Goal: Task Accomplishment & Management: Manage account settings

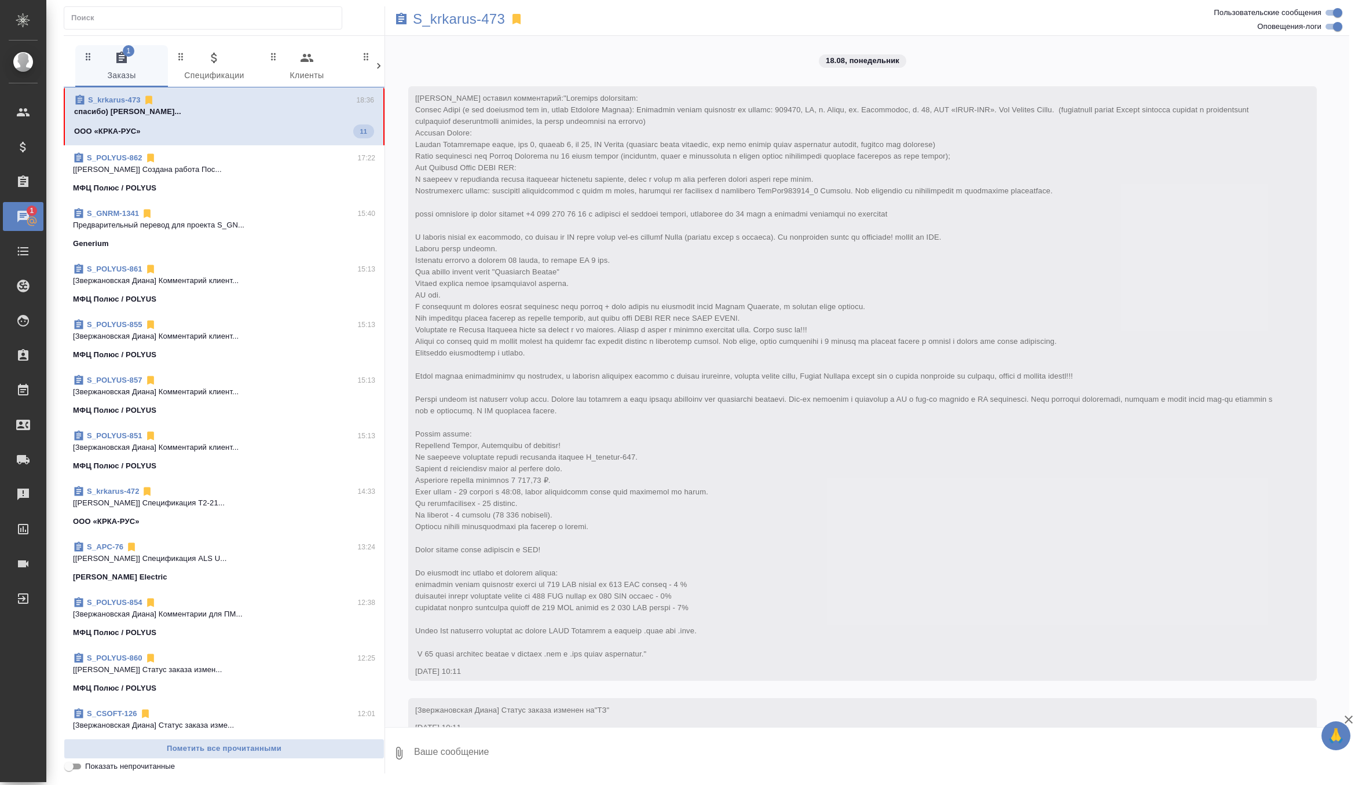
scroll to position [12893, 0]
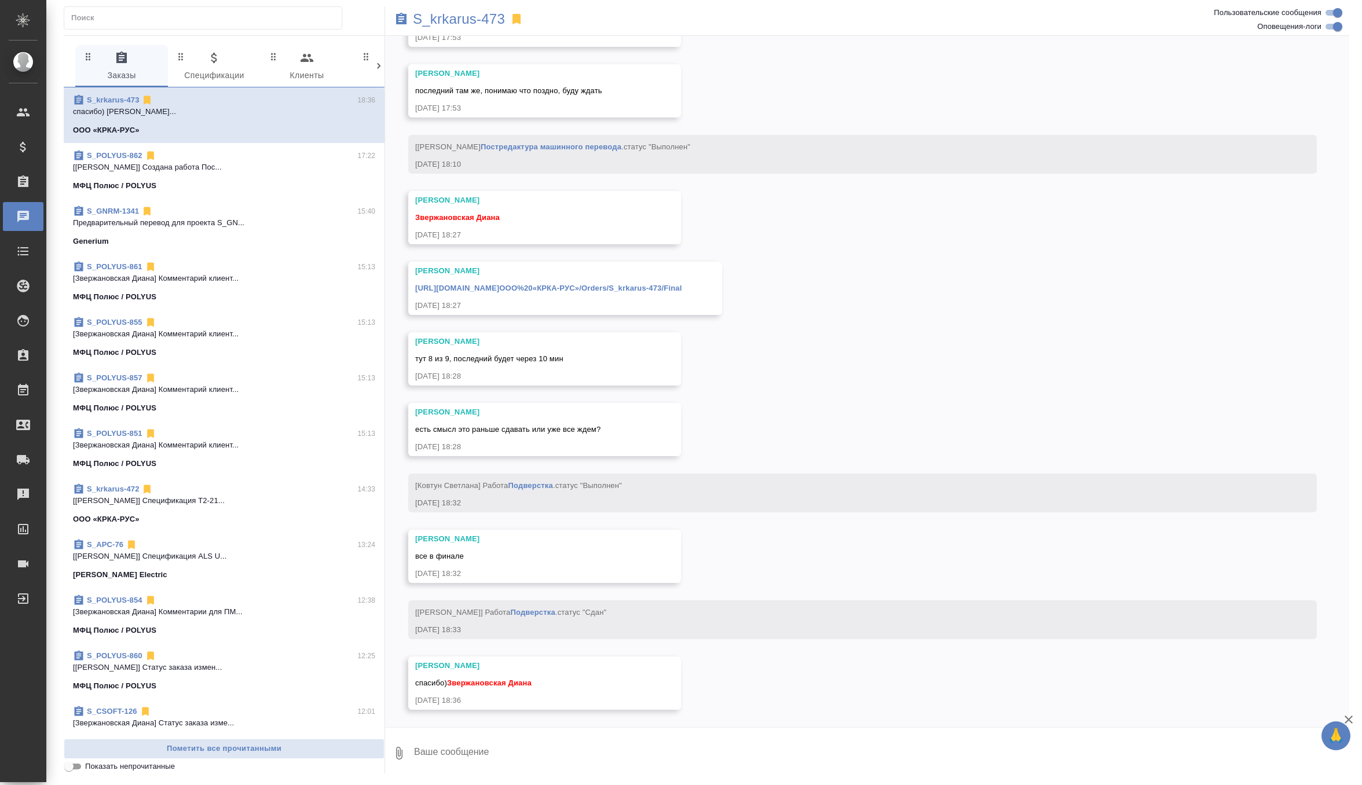
click at [605, 284] on link "[URL][DOMAIN_NAME]ООО%20«КРКА-РУС»/Orders/S_krkarus-473/Final" at bounding box center [548, 288] width 266 height 9
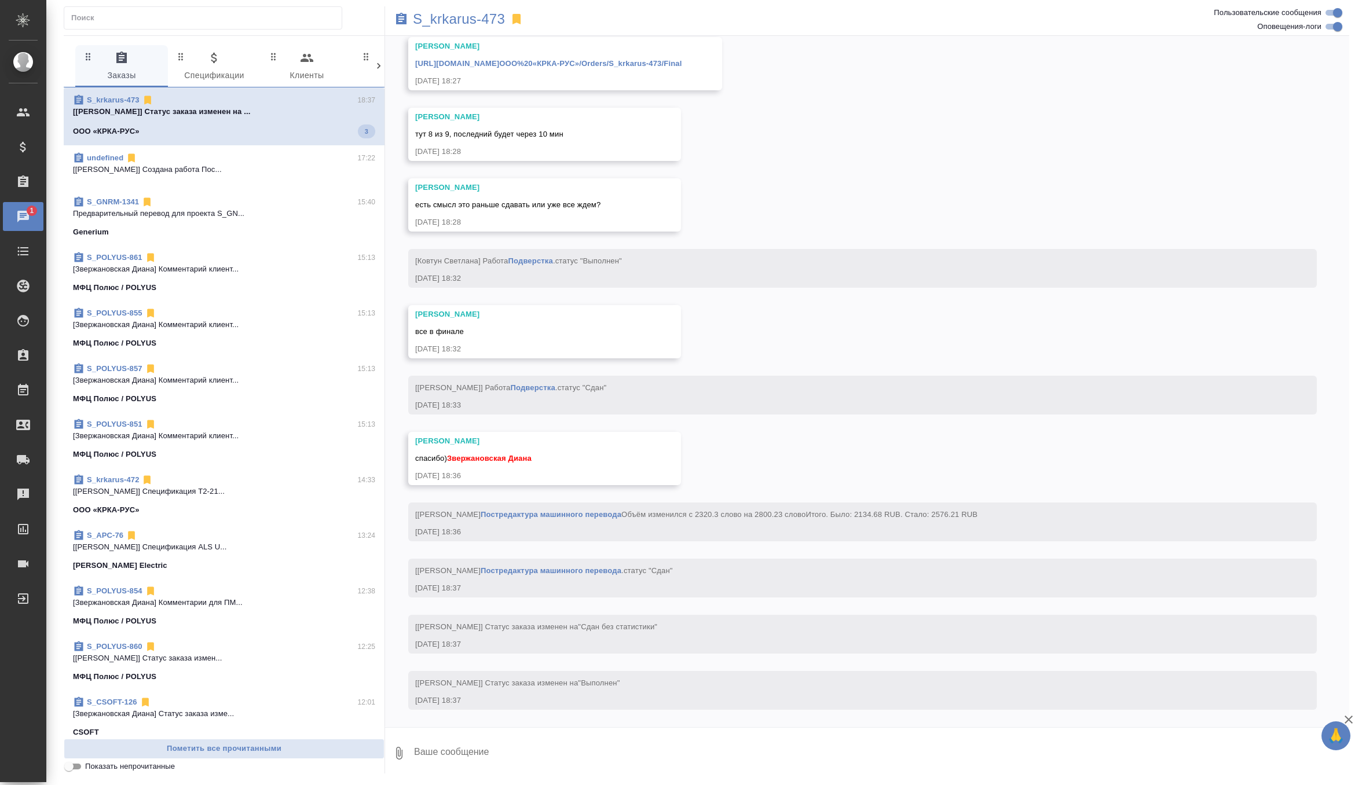
scroll to position [13129, 0]
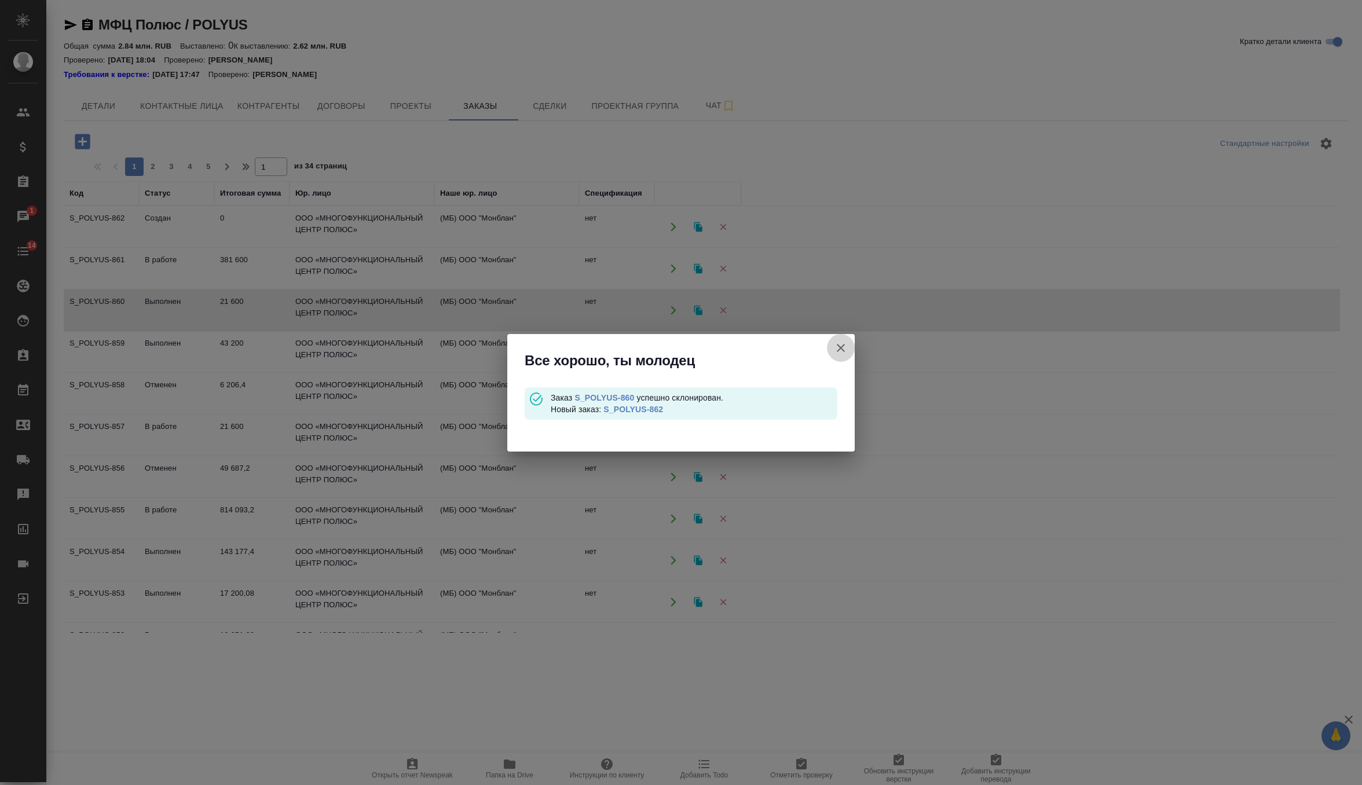
click at [846, 343] on icon "button" at bounding box center [841, 348] width 14 height 14
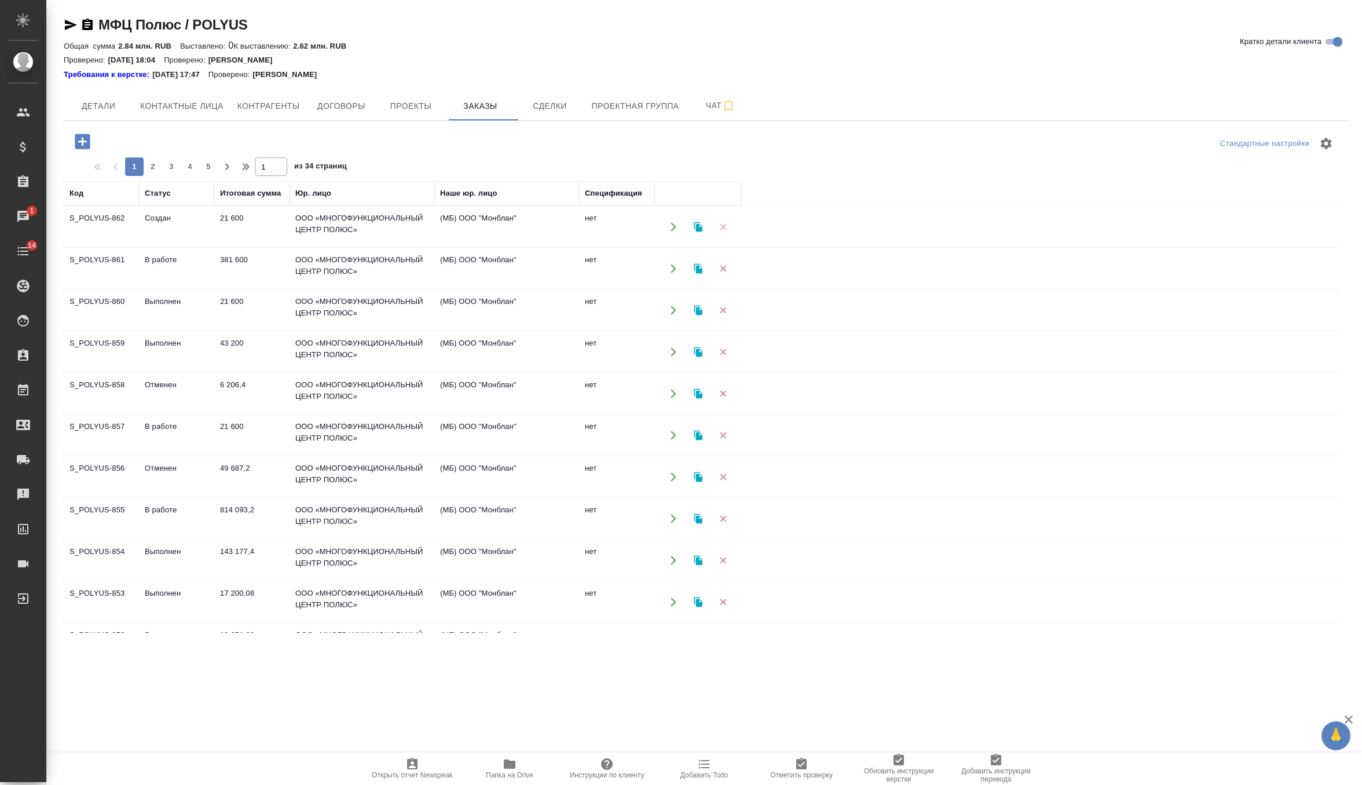
click at [724, 225] on icon "button" at bounding box center [723, 227] width 6 height 6
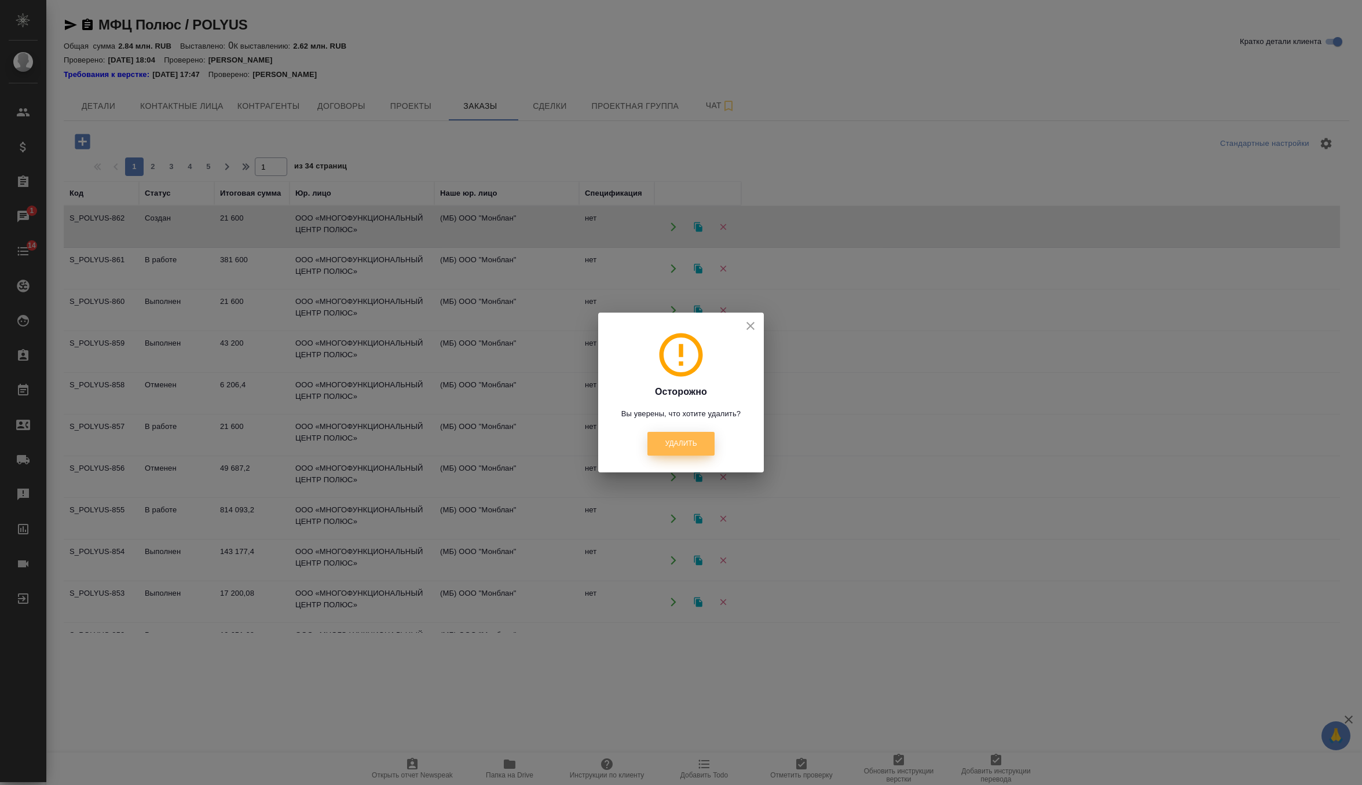
click at [701, 444] on button "Удалить" at bounding box center [680, 444] width 67 height 24
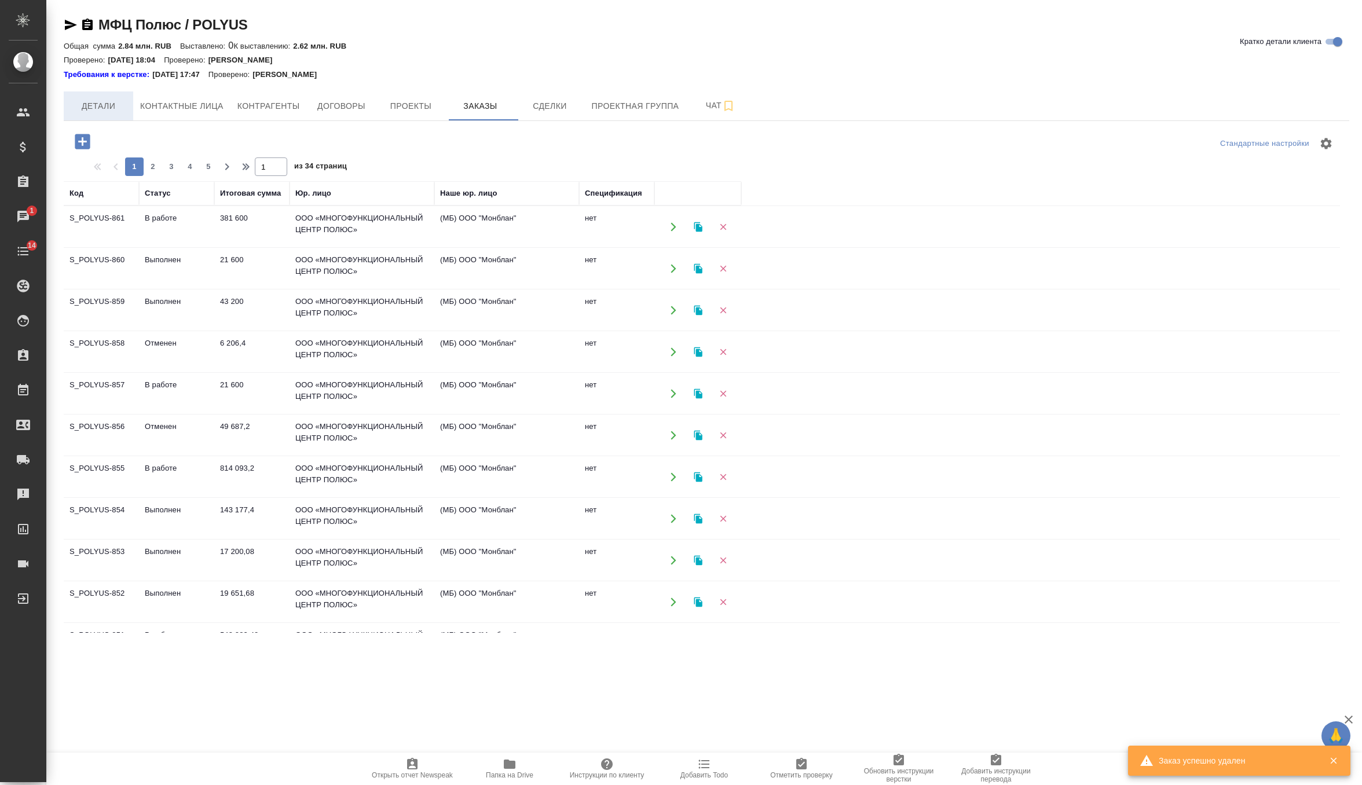
click at [104, 108] on span "Детали" at bounding box center [99, 106] width 56 height 14
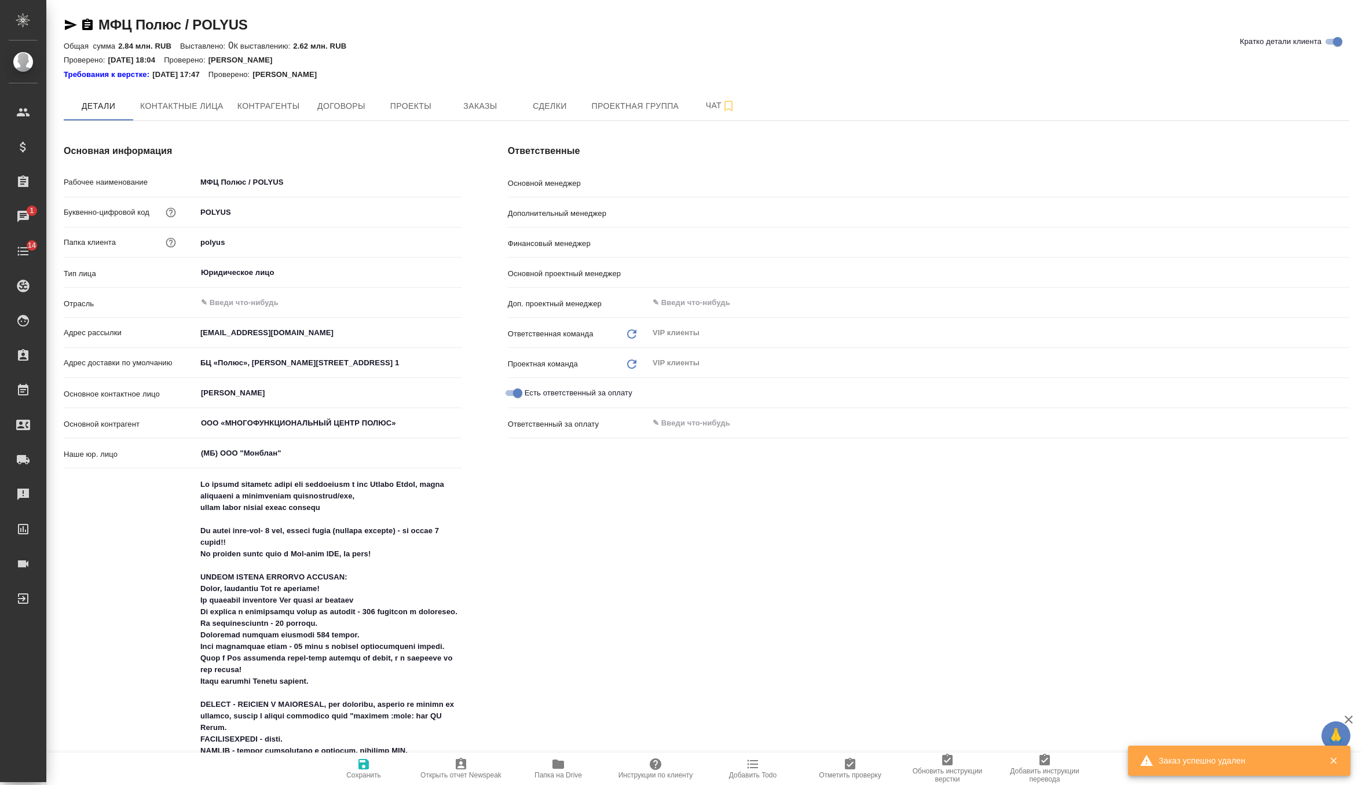
type textarea "x"
type input "Звержановская Диана"
type input "Сайдашева Диляра"
type input "Романенко Руфина"
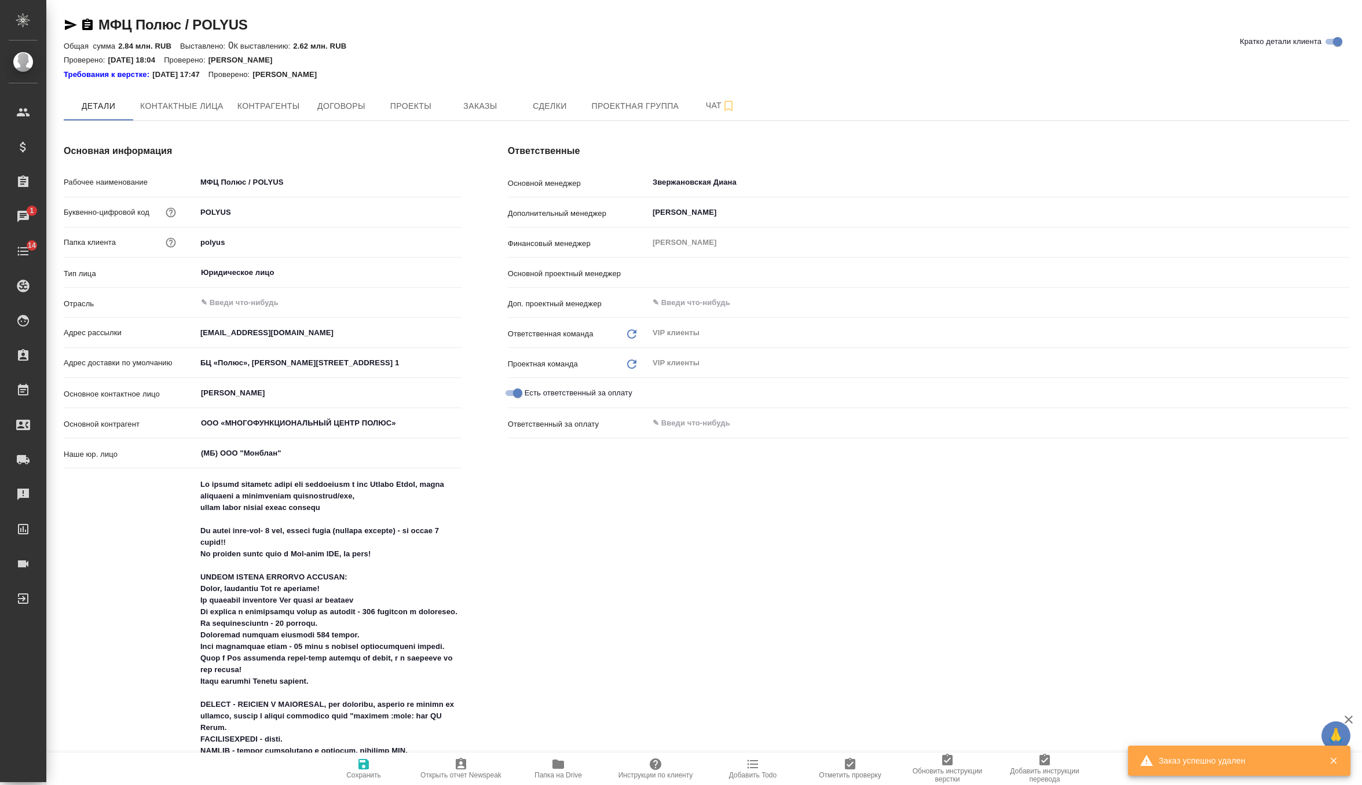
type input "[PERSON_NAME]"
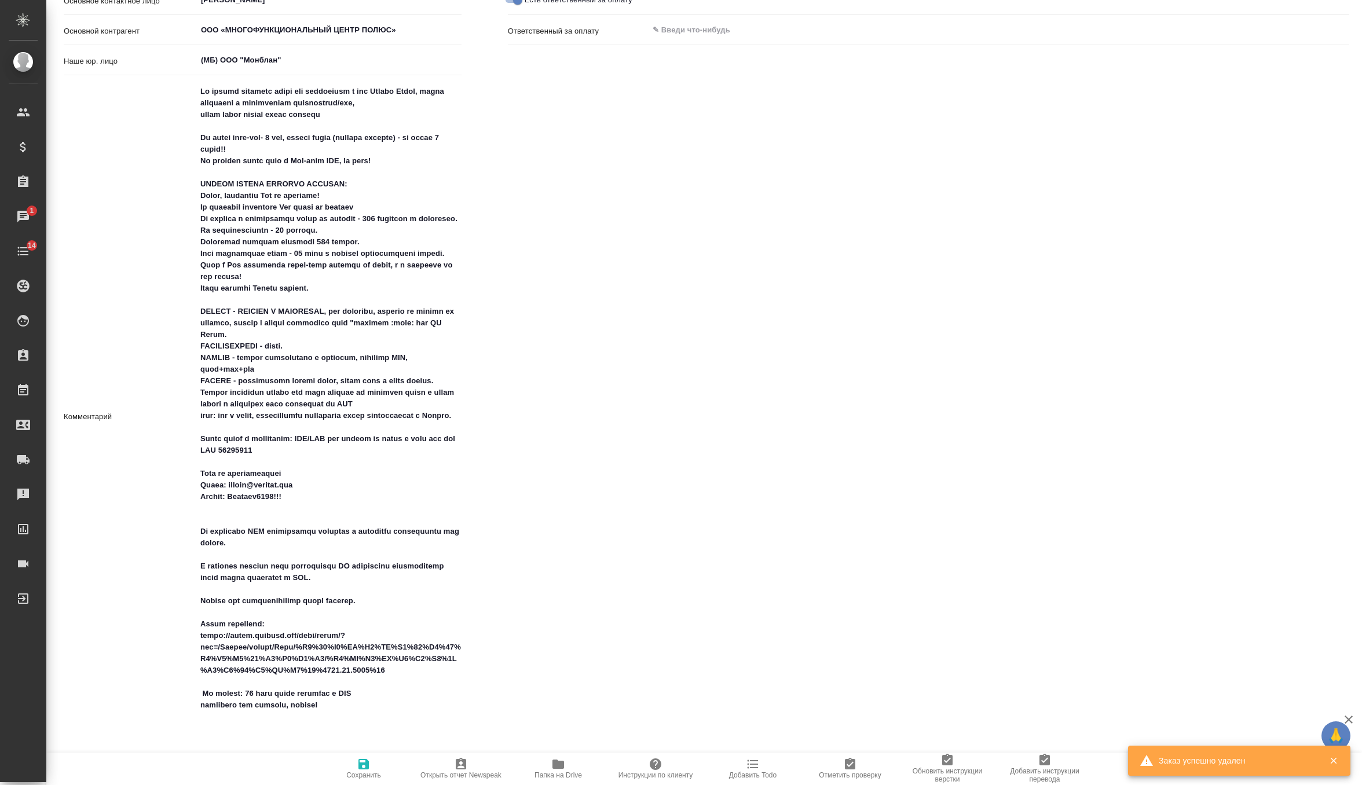
type textarea "x"
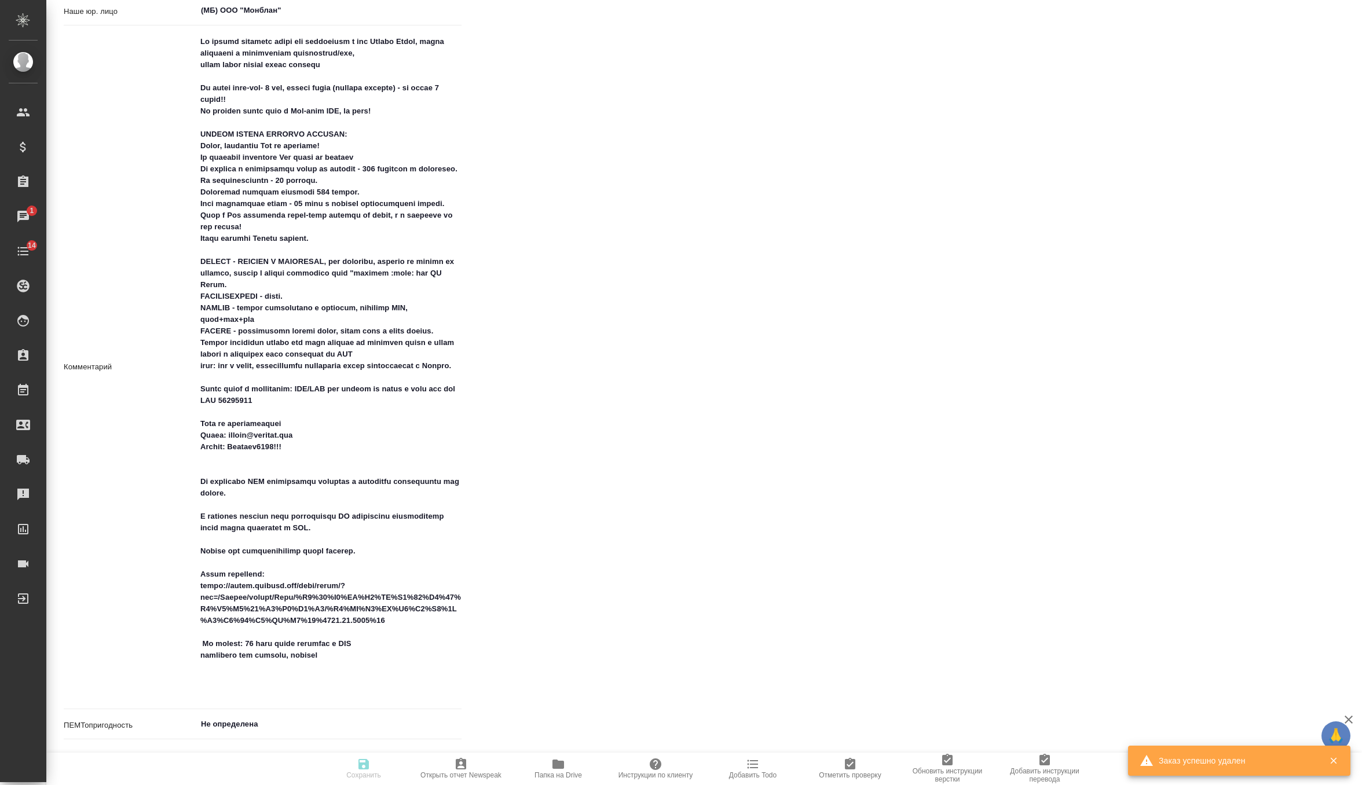
type textarea "x"
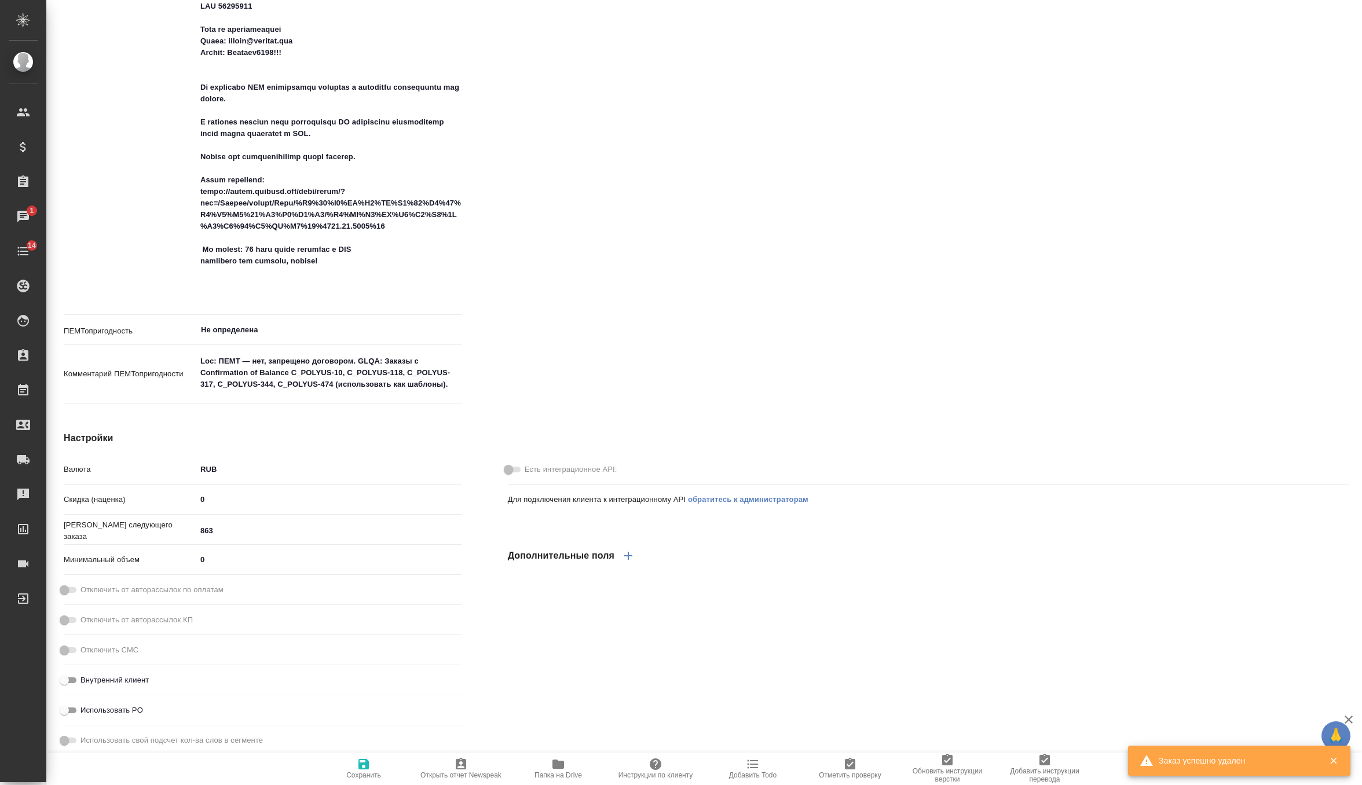
scroll to position [912, 0]
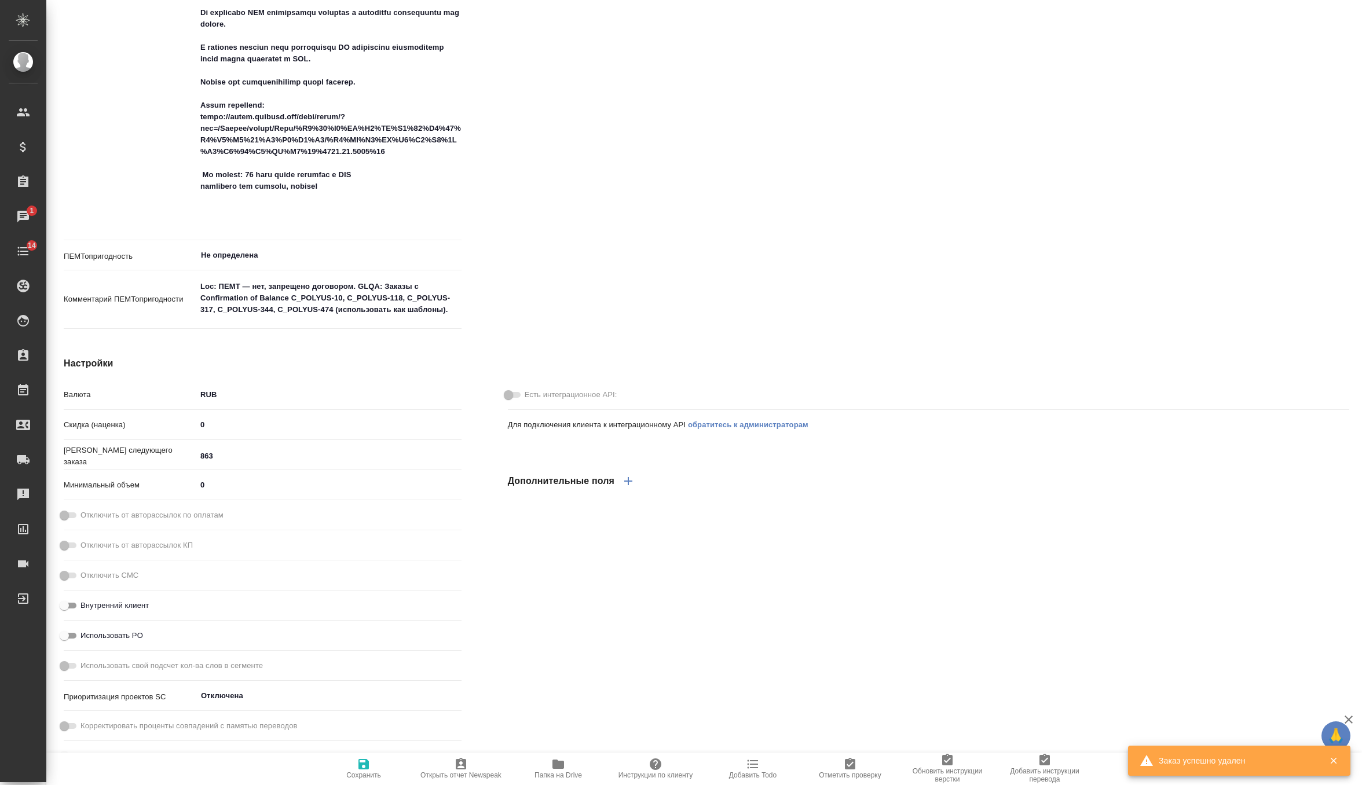
click at [268, 451] on input "863" at bounding box center [328, 456] width 265 height 17
type textarea "x"
type input "86"
type textarea "x"
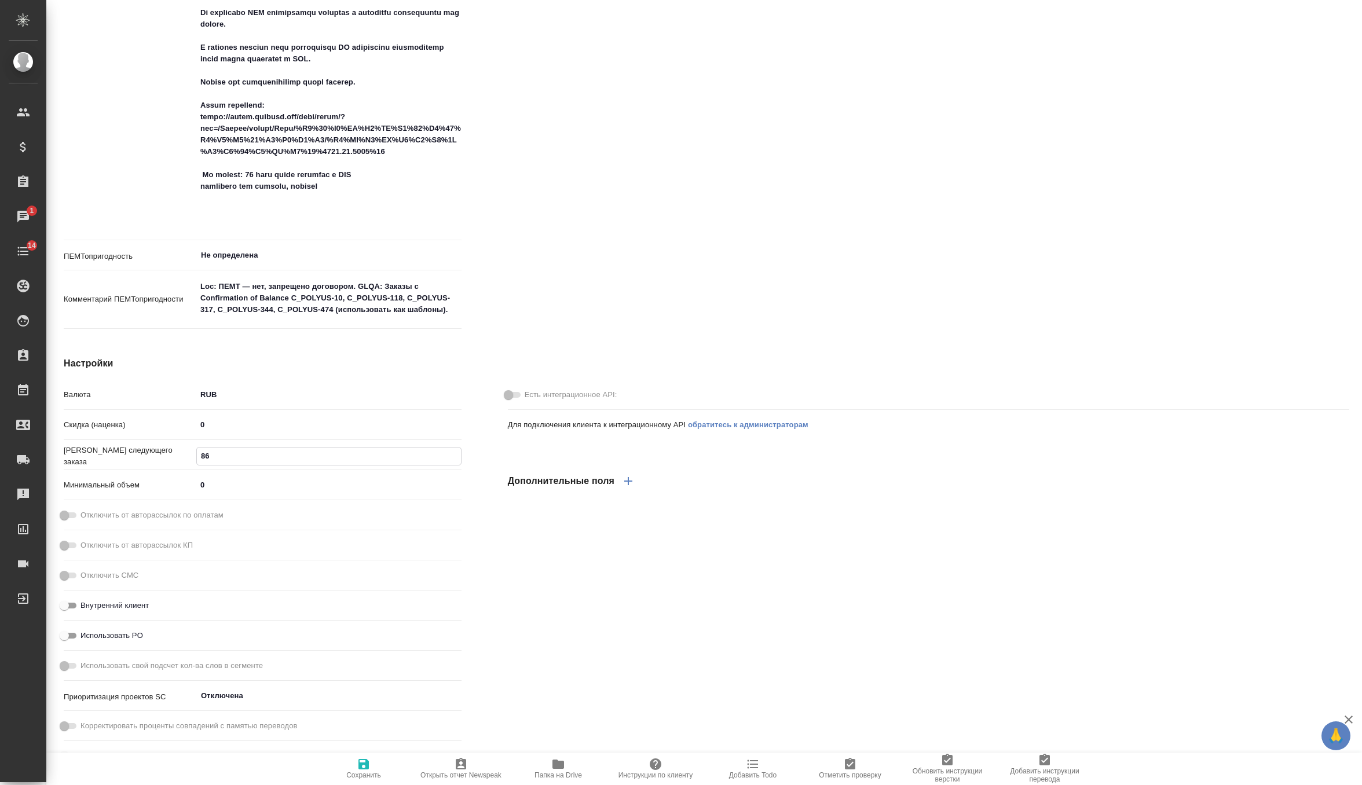
type textarea "x"
type input "862"
click at [354, 765] on span "Сохранить" at bounding box center [363, 768] width 83 height 22
type textarea "x"
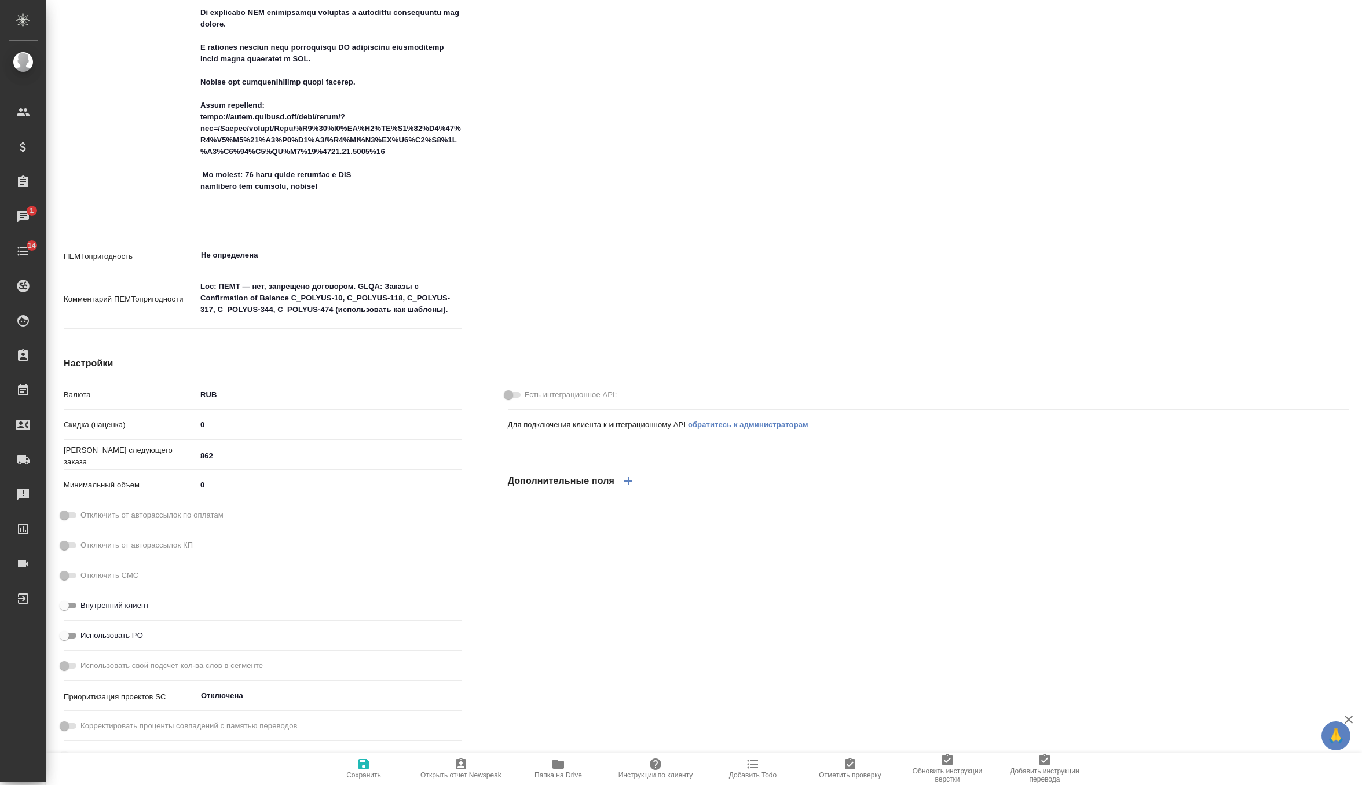
type textarea "x"
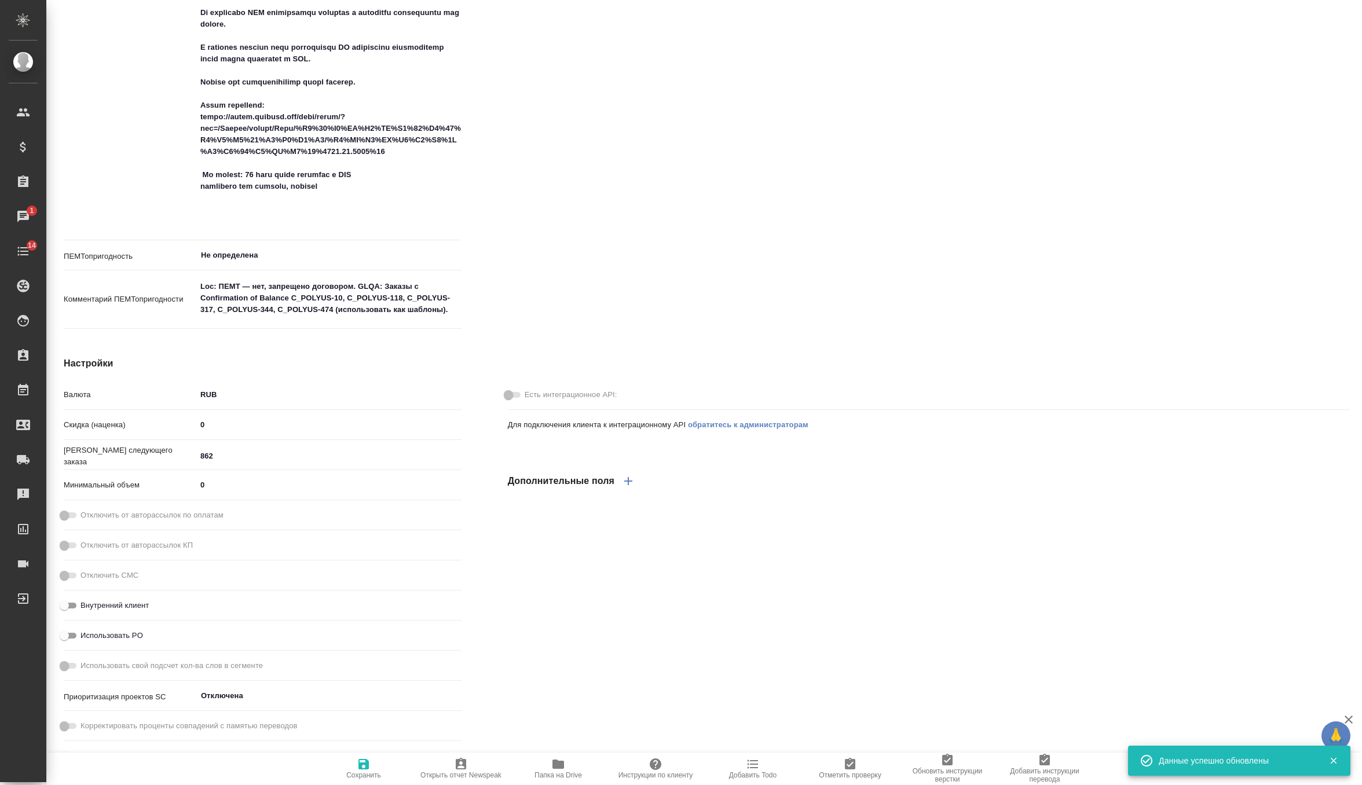
type textarea "x"
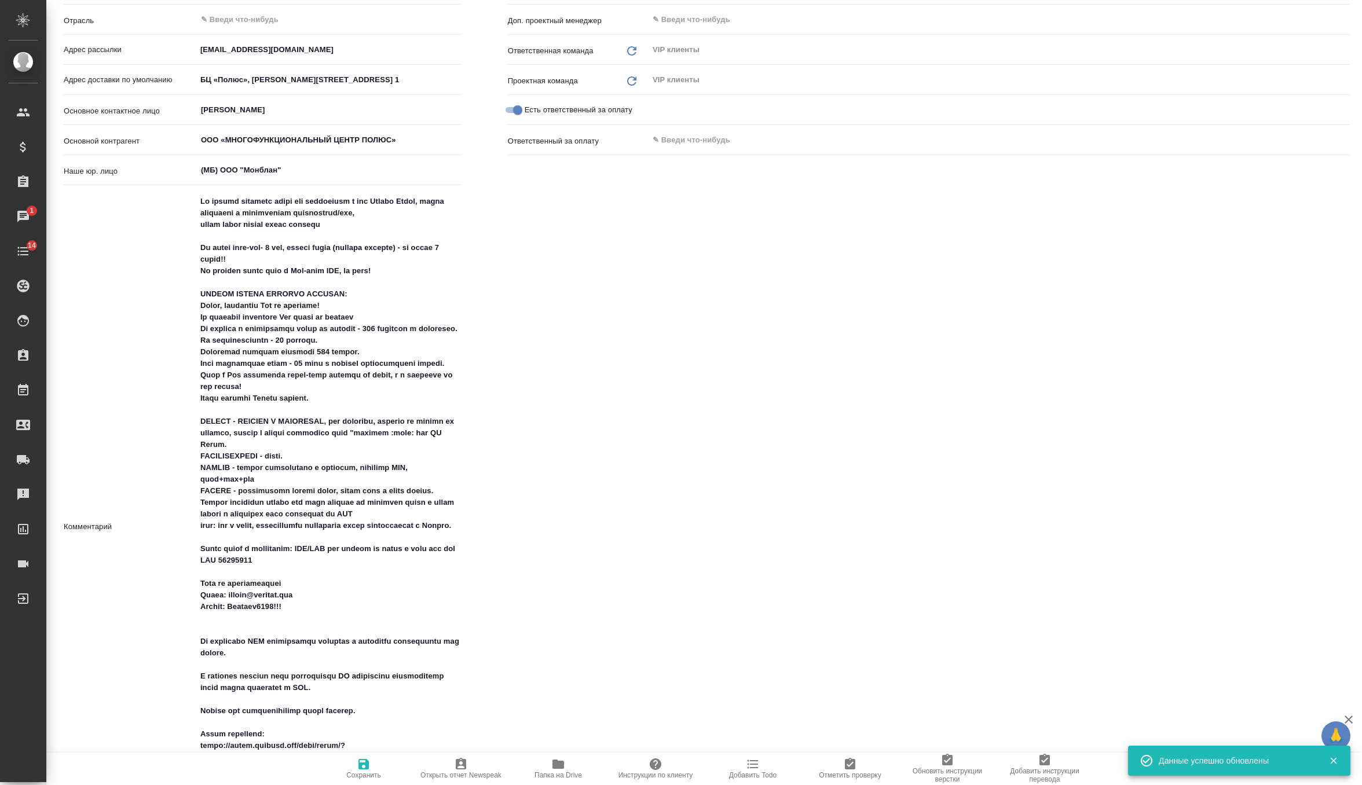
scroll to position [0, 0]
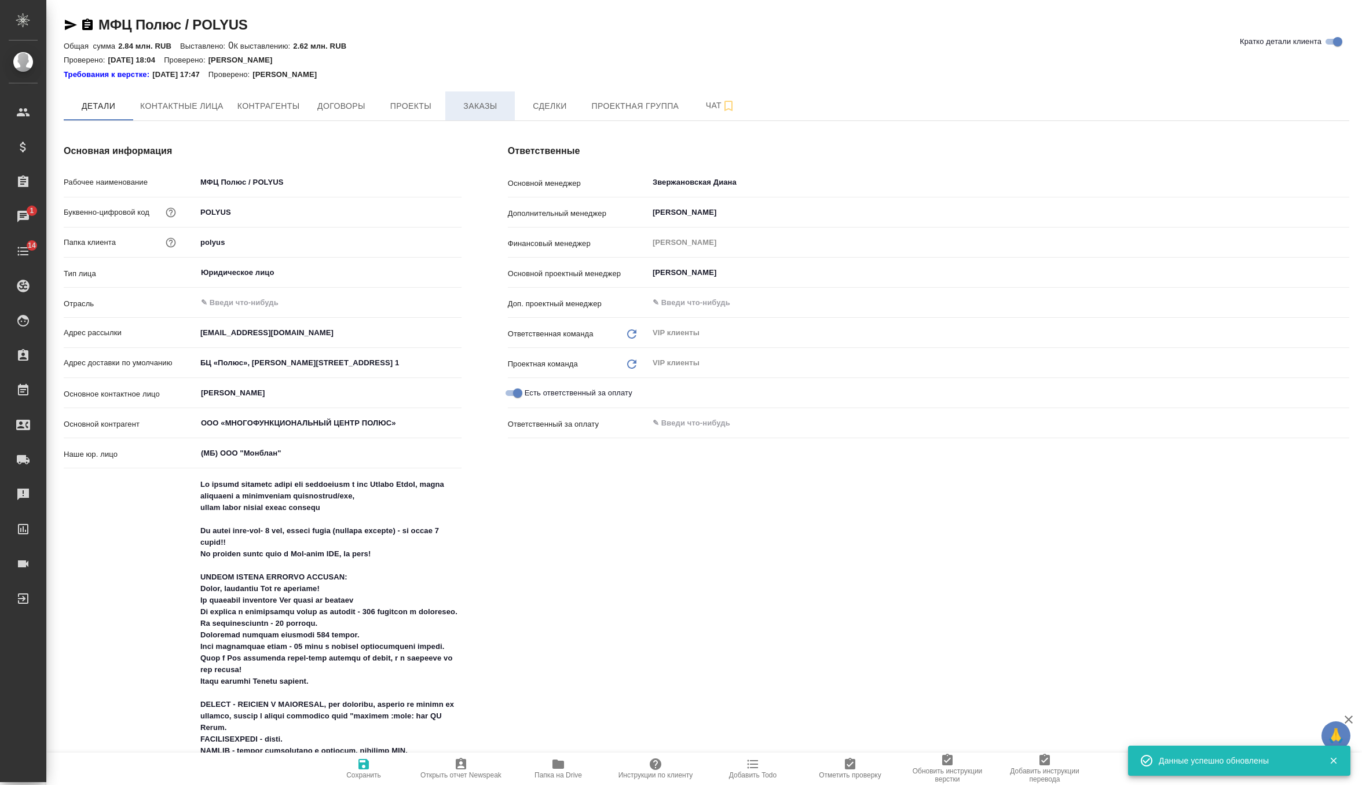
click at [503, 104] on span "Заказы" at bounding box center [480, 106] width 56 height 14
